Goal: Information Seeking & Learning: Find specific fact

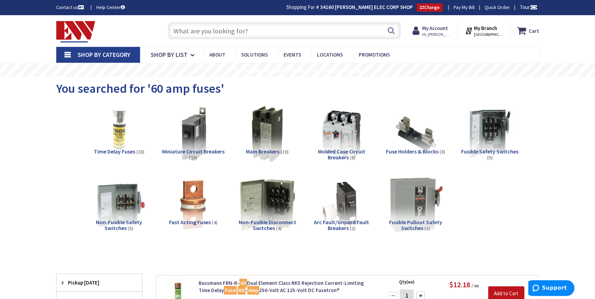
click at [207, 30] on input "text" at bounding box center [284, 30] width 233 height 17
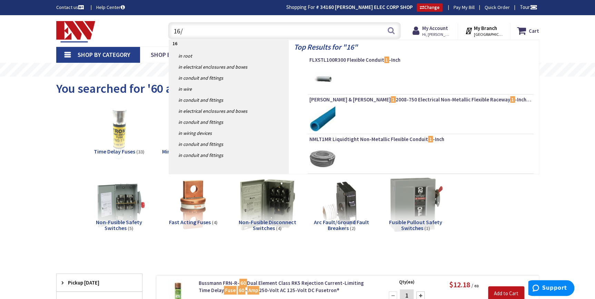
type input "16/2"
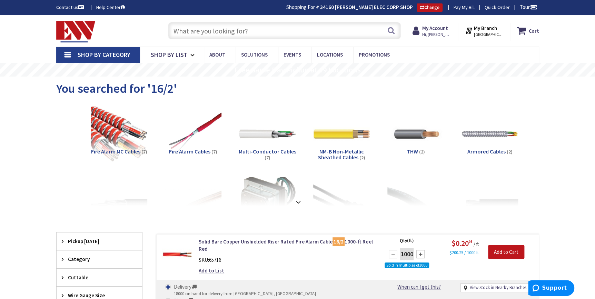
drag, startPoint x: 188, startPoint y: 23, endPoint x: 192, endPoint y: 25, distance: 4.8
click at [188, 24] on input "text" at bounding box center [284, 30] width 233 height 17
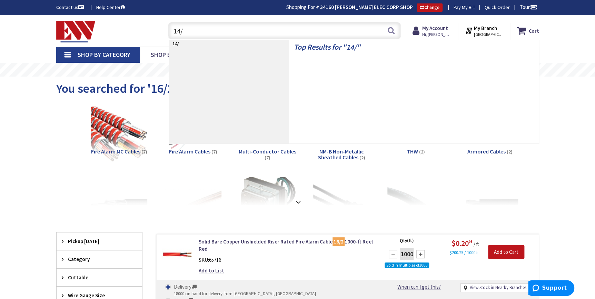
type input "14/2"
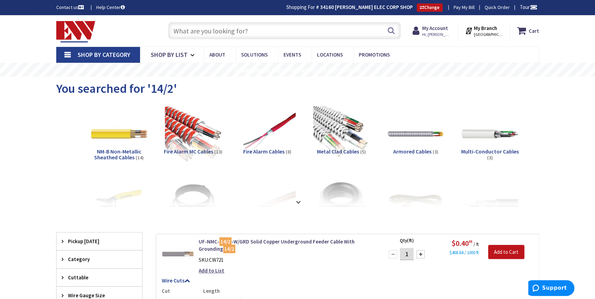
click at [210, 27] on input "text" at bounding box center [284, 30] width 233 height 17
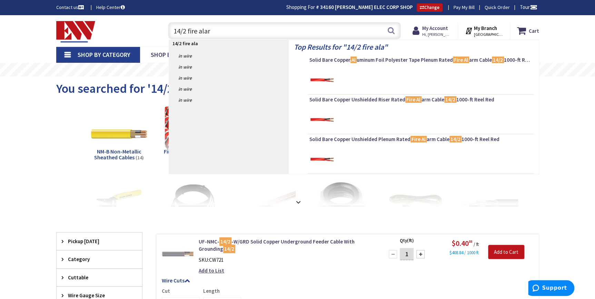
type input "14/2 fire alarm"
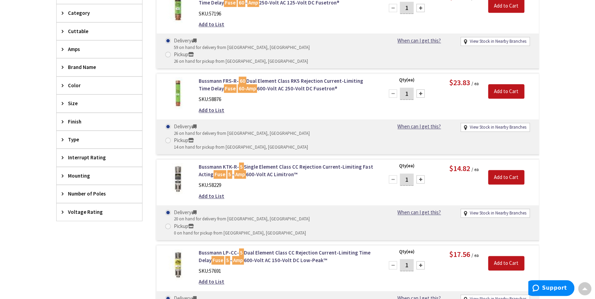
scroll to position [131, 0]
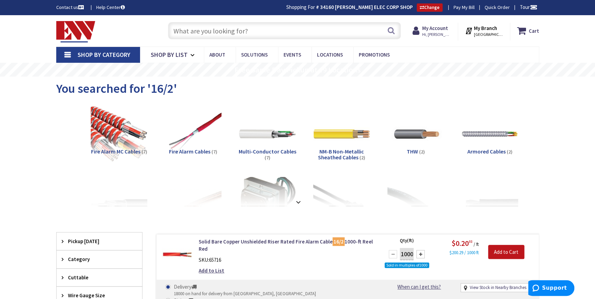
click at [197, 28] on input "text" at bounding box center [284, 30] width 233 height 17
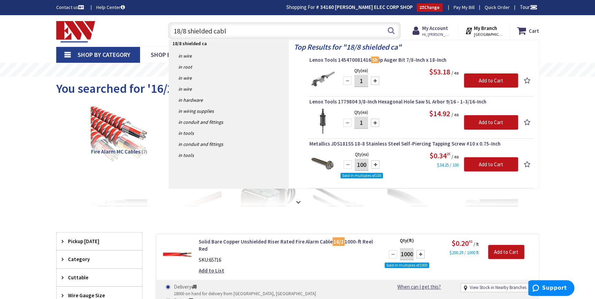
type input "18/8 shielded cable"
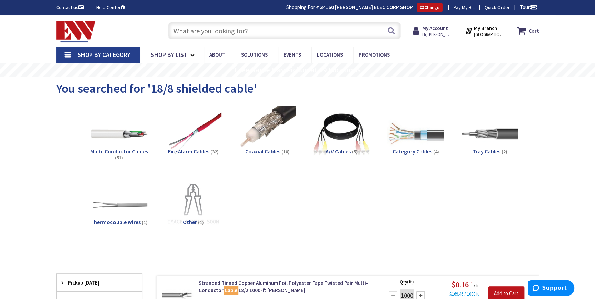
click at [266, 30] on input "text" at bounding box center [284, 30] width 233 height 17
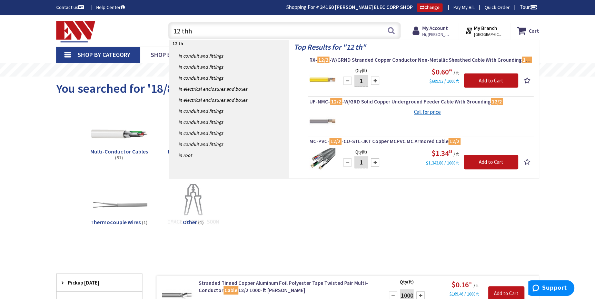
type input "12 thhn"
